Goal: Communication & Community: Participate in discussion

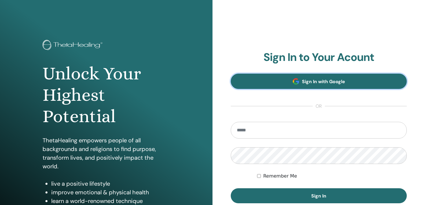
click at [269, 81] on link "Sign In with Google" at bounding box center [319, 81] width 176 height 15
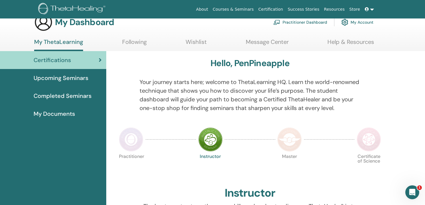
click at [413, 192] on icon "Open Intercom Messenger" at bounding box center [412, 192] width 4 height 5
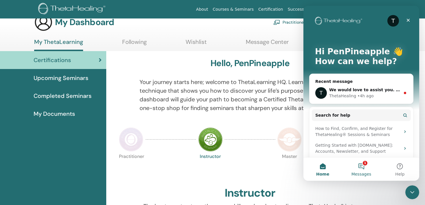
click at [358, 168] on button "1 Messages" at bounding box center [361, 169] width 38 height 23
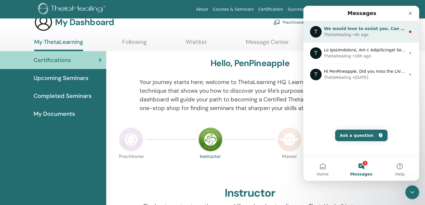
click at [375, 36] on div "ThetaHealing • 4h ago" at bounding box center [365, 35] width 82 height 6
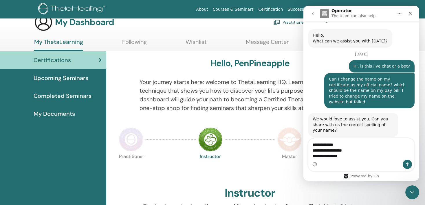
scroll to position [240, 0]
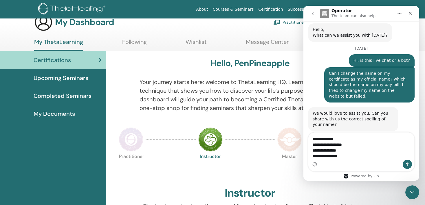
type textarea "**********"
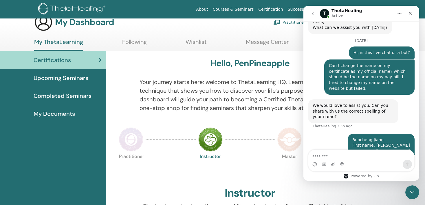
scroll to position [257, 0]
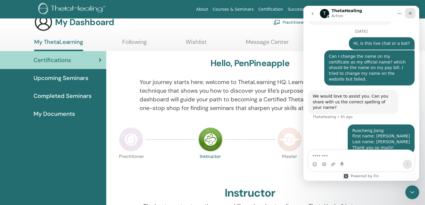
click at [413, 13] on div "Close" at bounding box center [410, 13] width 10 height 10
